Goal: Information Seeking & Learning: Find specific fact

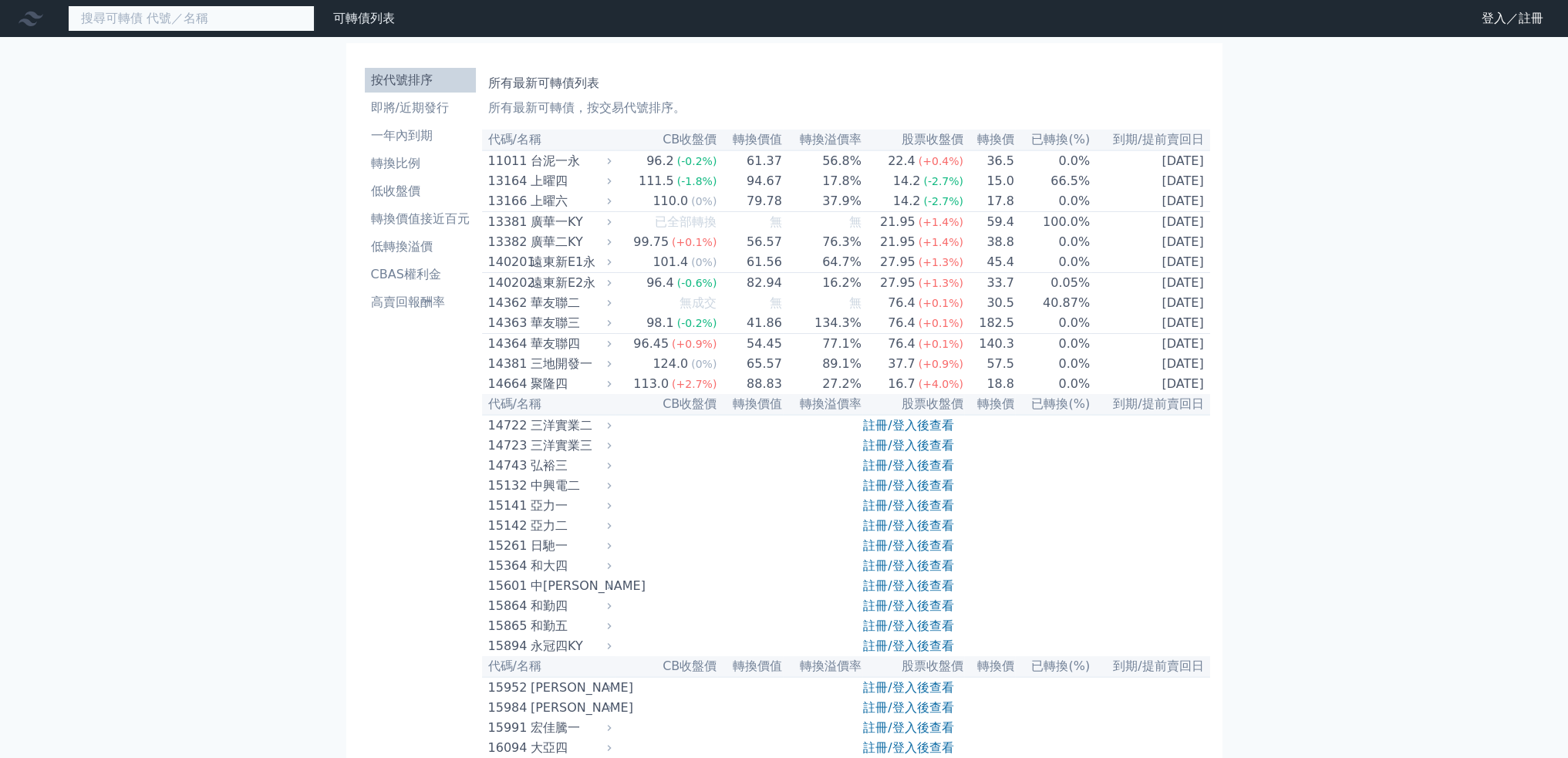
click at [233, 27] on input at bounding box center [191, 18] width 247 height 26
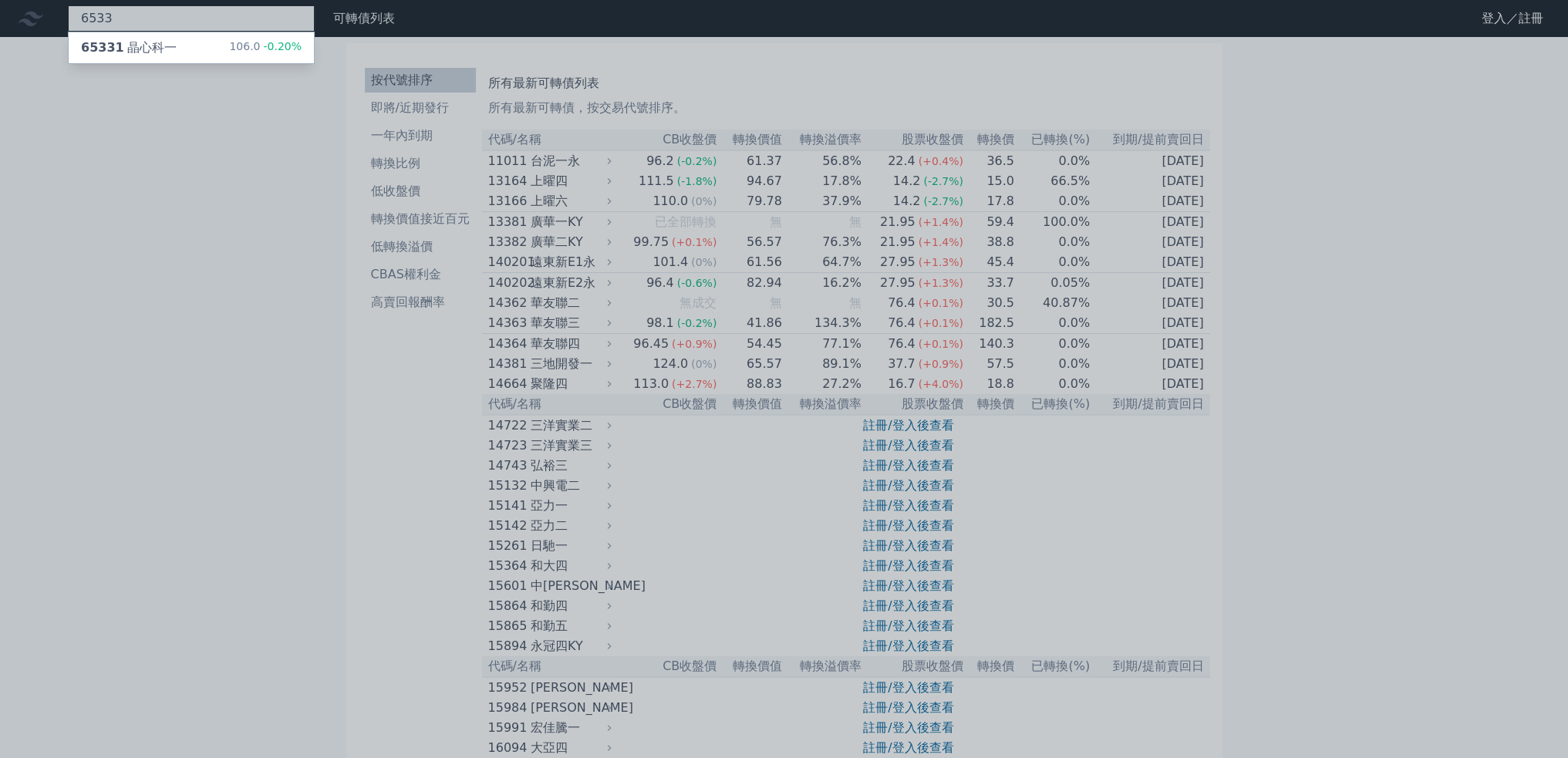
type input "6533"
click at [222, 51] on div "65331 晶心科一 106.0 -0.20%" at bounding box center [191, 47] width 245 height 31
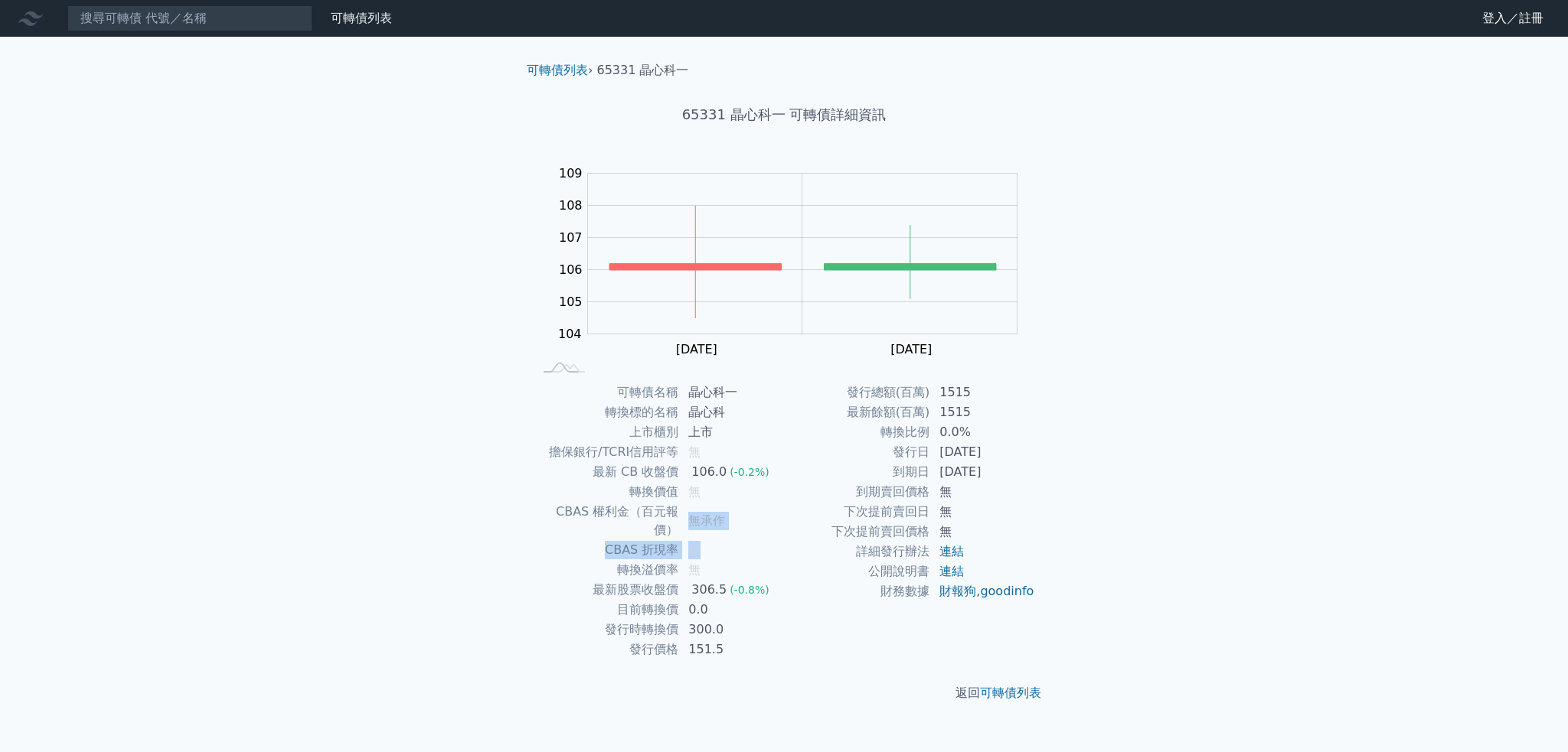
drag, startPoint x: 689, startPoint y: 513, endPoint x: 726, endPoint y: 522, distance: 38.1
click at [726, 522] on tbody "可轉債名稱 晶心科一 轉換標的名稱 晶心科 上市櫃別 上市 擔保銀行/TCRI信用評等 無 最新 CB 收盤價 106.0 (-0.2%) 轉換價值 無 CB…" at bounding box center [658, 521] width 251 height 277
click at [738, 560] on td "無" at bounding box center [731, 570] width 105 height 20
drag, startPoint x: 721, startPoint y: 558, endPoint x: 689, endPoint y: 495, distance: 70.7
click at [689, 495] on tbody "可轉債名稱 晶心科一 轉換標的名稱 晶心科 上市櫃別 上市 擔保銀行/TCRI信用評等 無 最新 CB 收盤價 106.0 (-0.2%) 轉換價值 無 CB…" at bounding box center [658, 521] width 251 height 277
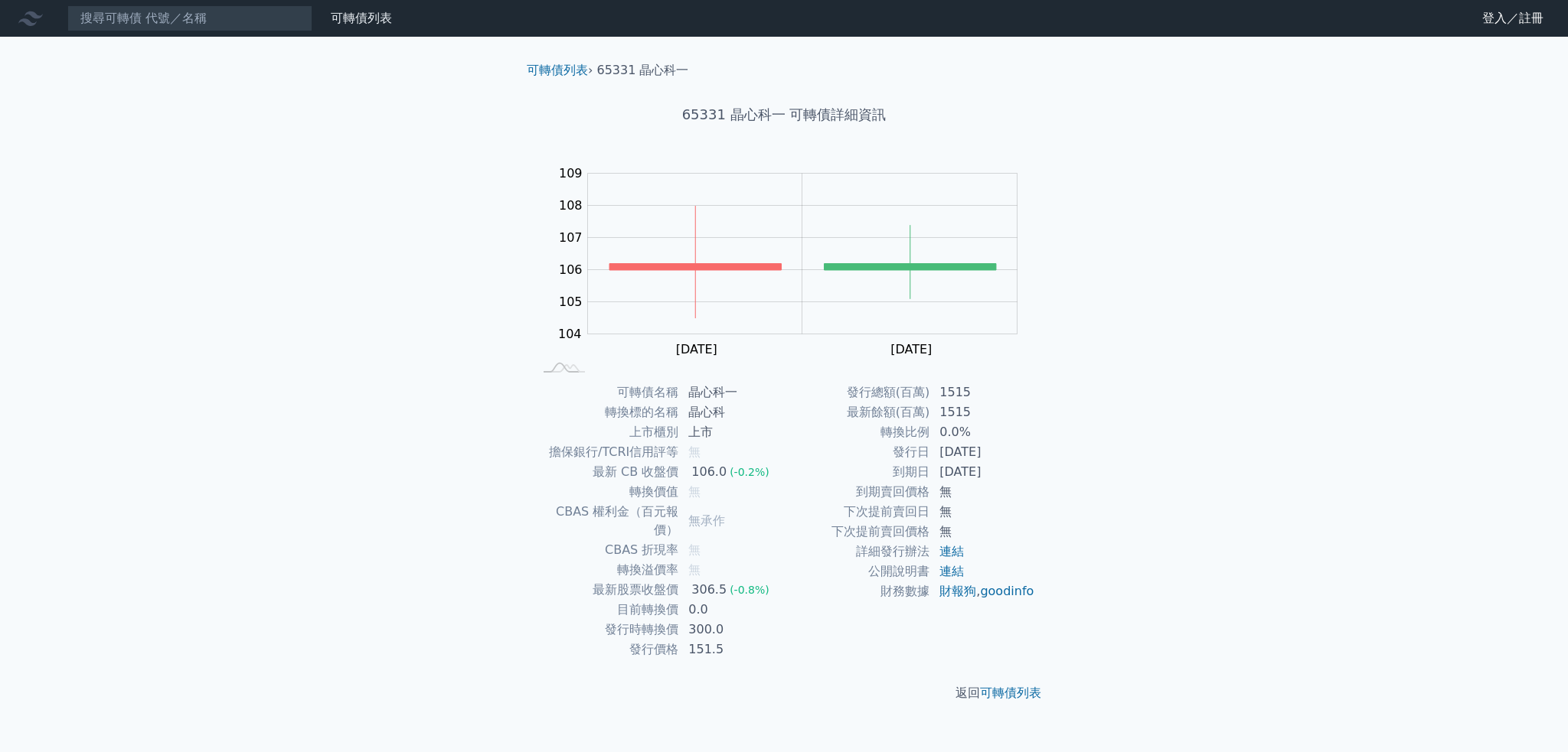
click at [1061, 622] on div "可轉債列表 › 65331 晶心科一 65331 晶心科一 可轉債詳細資訊 Zoom Out 104 102 103 104 105 106 107 108 …" at bounding box center [784, 381] width 588 height 690
